Goal: Transaction & Acquisition: Purchase product/service

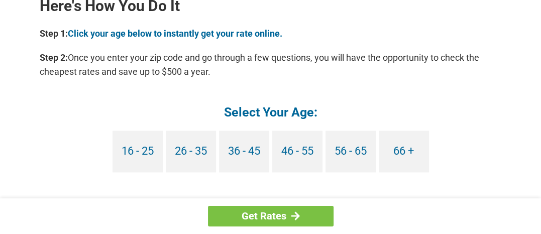
scroll to position [936, 0]
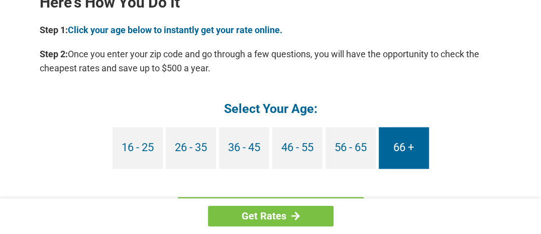
click at [401, 146] on link "66 +" at bounding box center [404, 148] width 50 height 42
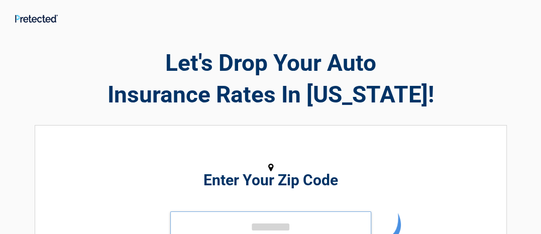
click at [291, 213] on input "tel" at bounding box center [270, 226] width 201 height 30
drag, startPoint x: 291, startPoint y: 213, endPoint x: 259, endPoint y: 215, distance: 32.2
click at [259, 215] on input "tel" at bounding box center [270, 226] width 201 height 30
click at [199, 222] on input "tel" at bounding box center [270, 226] width 201 height 30
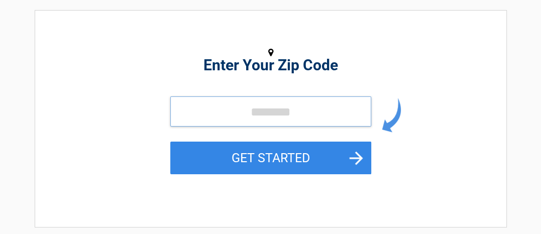
scroll to position [111, 0]
